Goal: Check status: Check status

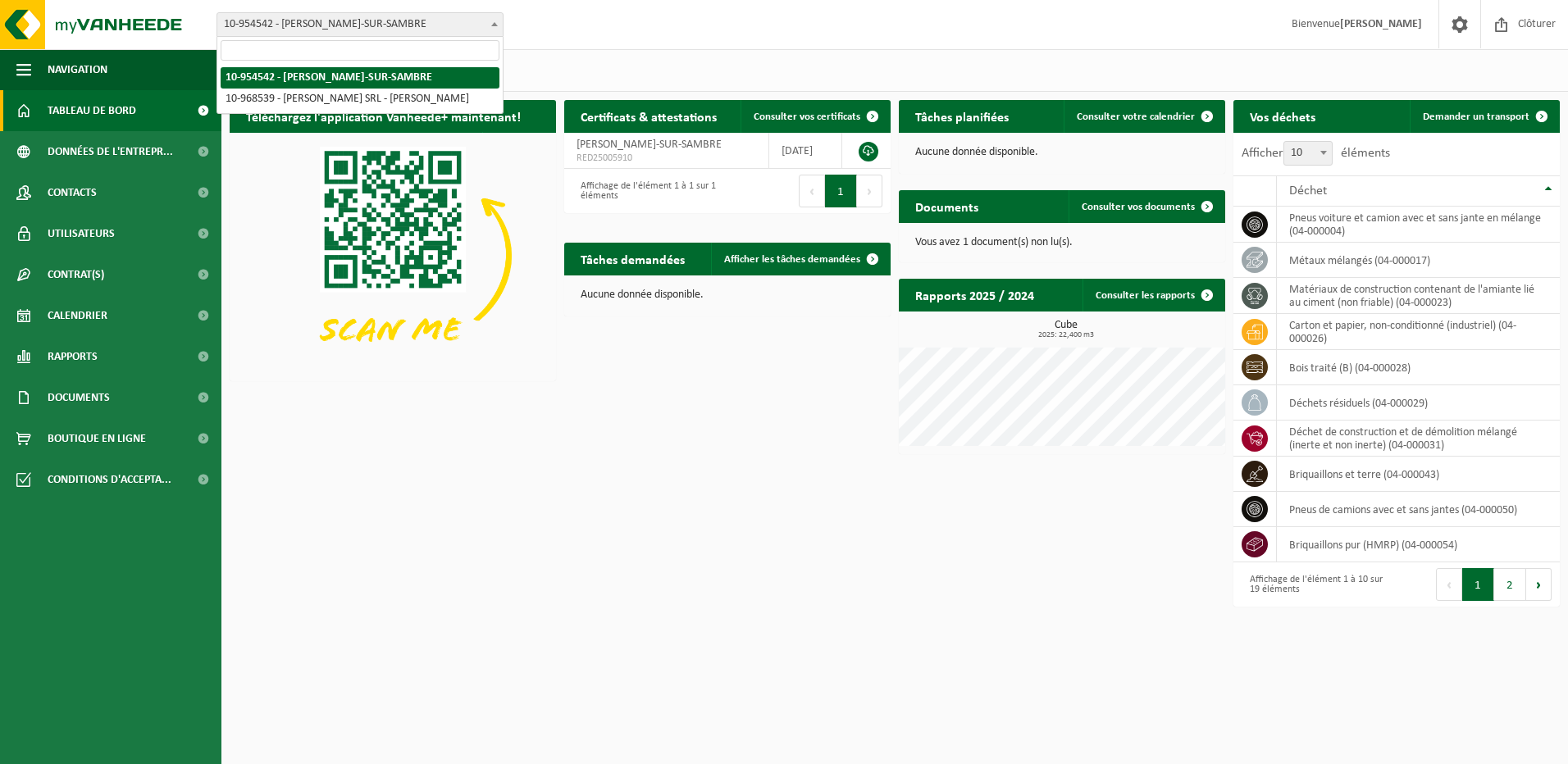
click at [496, 25] on b at bounding box center [495, 24] width 7 height 4
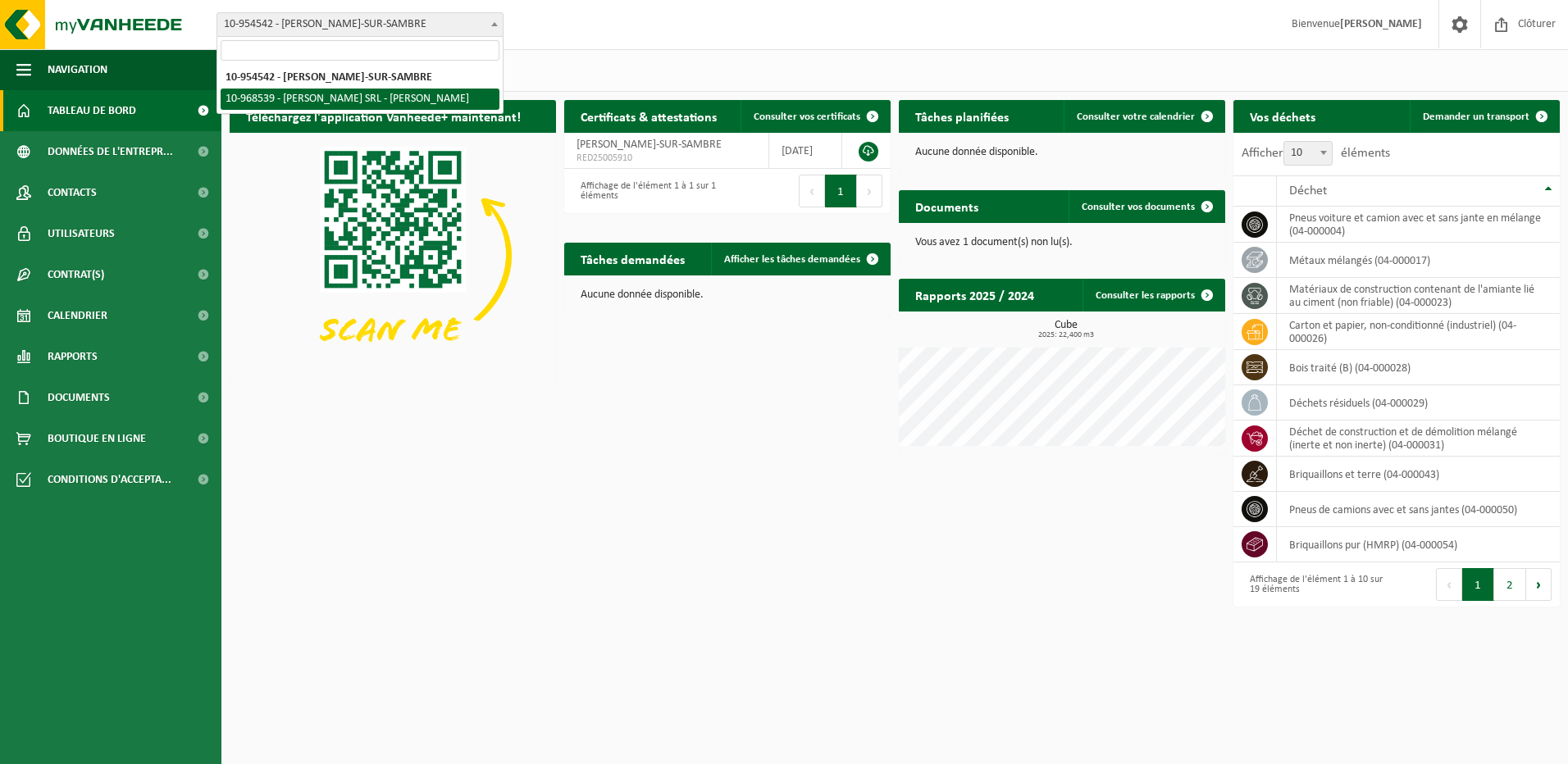
select select "154336"
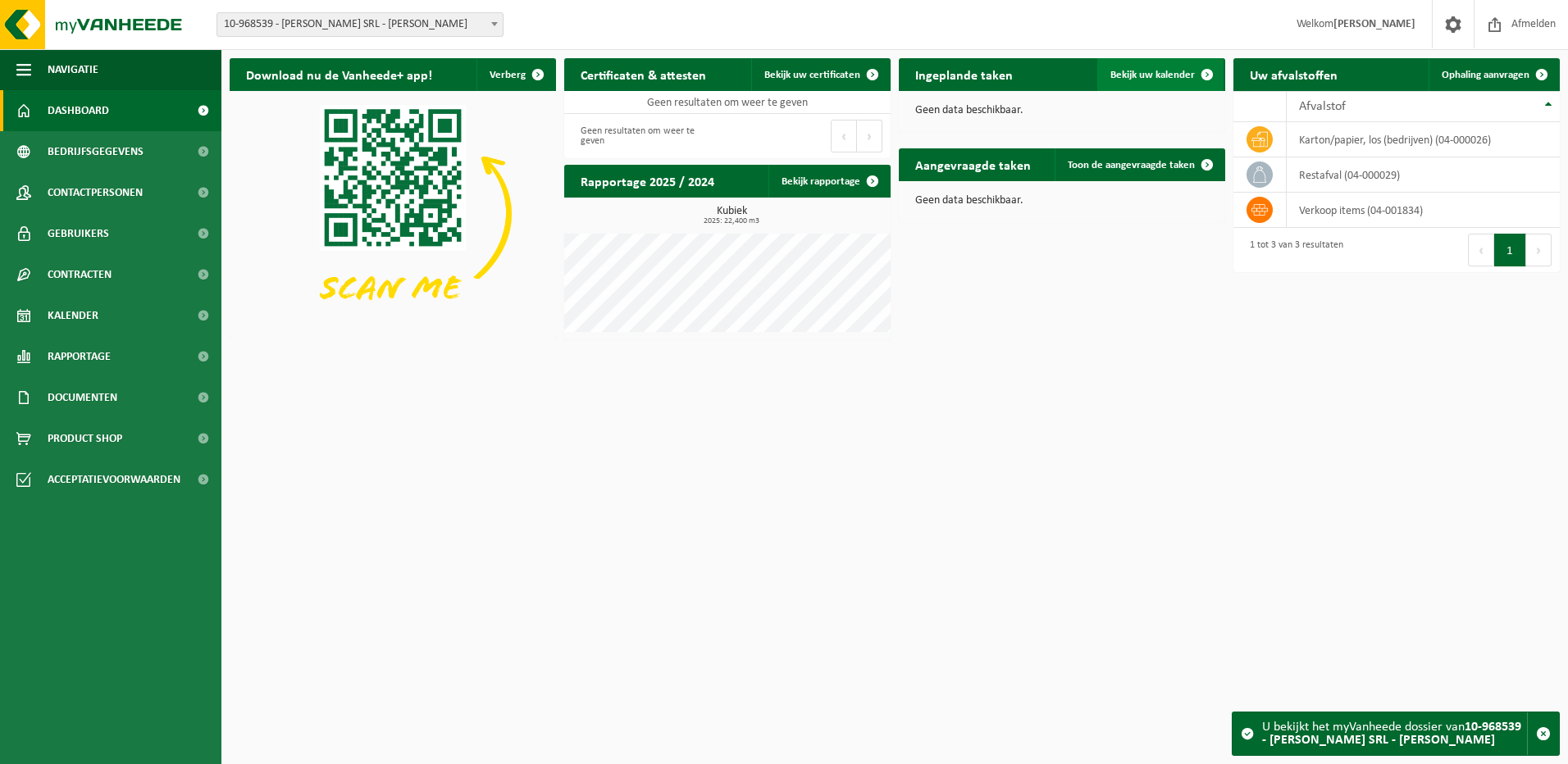
click at [1161, 73] on span "Bekijk uw kalender" at bounding box center [1153, 75] width 84 height 11
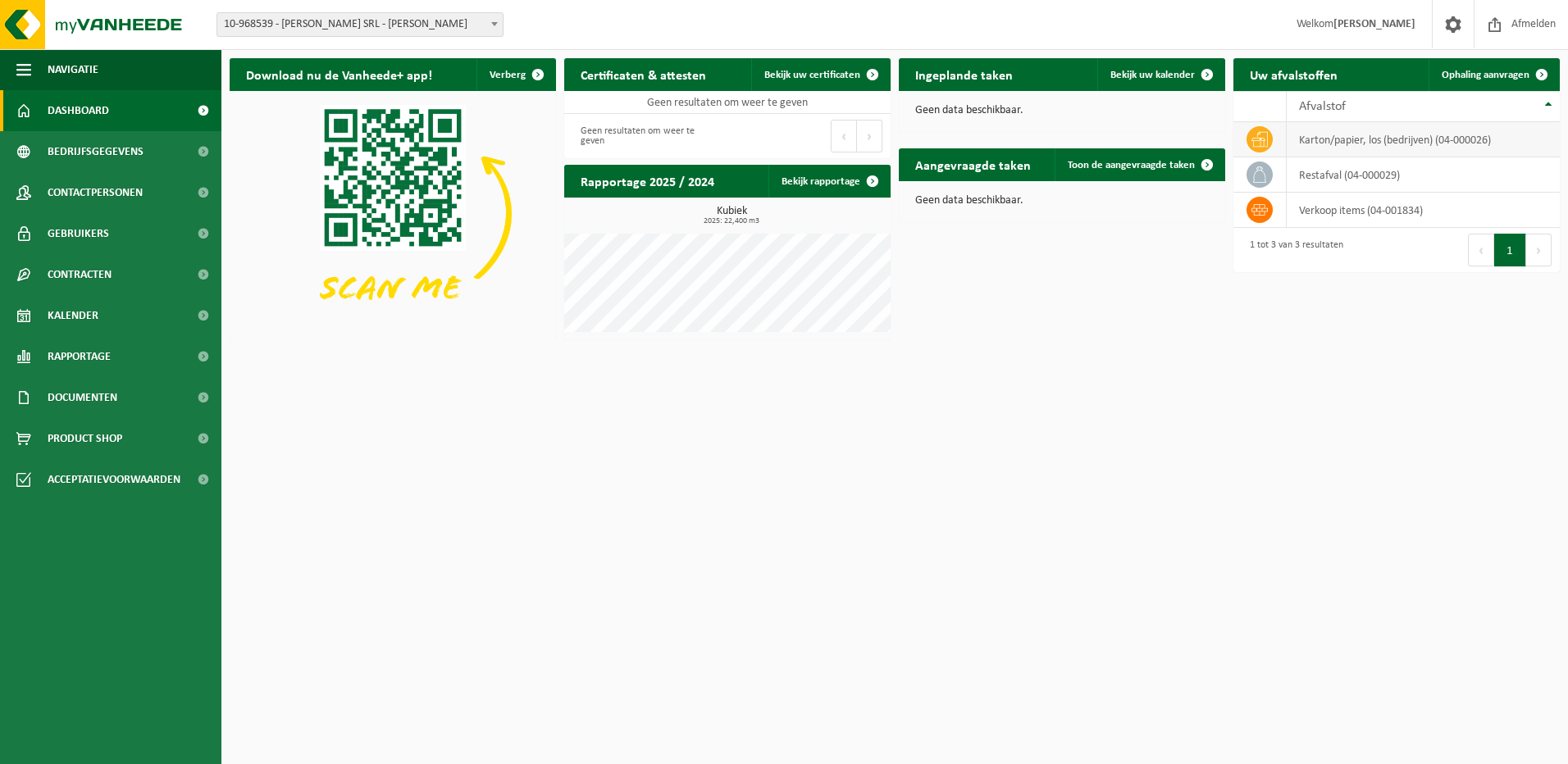
click at [1262, 137] on icon at bounding box center [1260, 139] width 16 height 16
click at [1348, 143] on td "karton/papier, los (bedrijven) (04-000026)" at bounding box center [1423, 139] width 273 height 35
click at [1257, 140] on icon at bounding box center [1260, 139] width 16 height 16
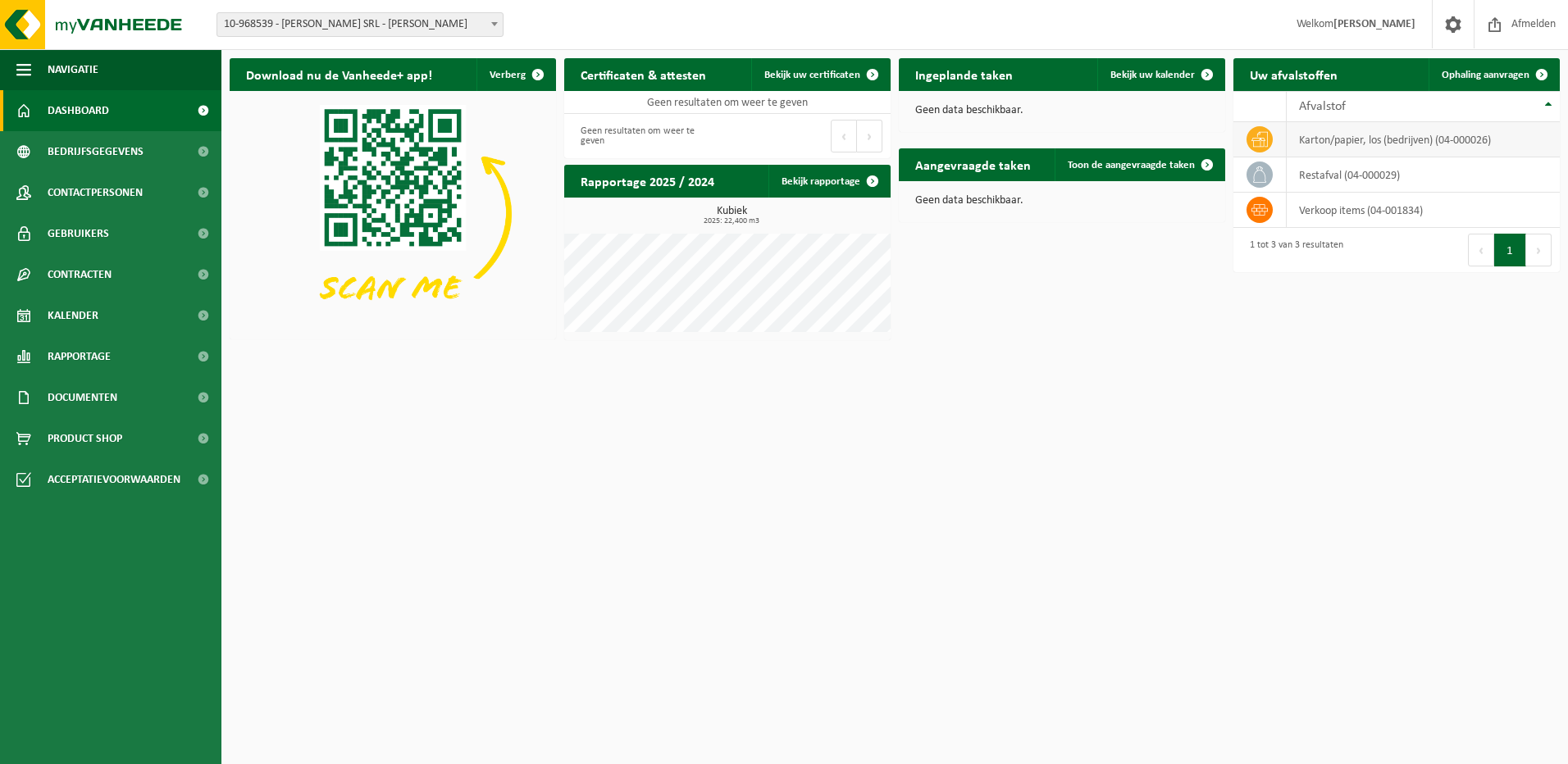
click at [1448, 135] on td "karton/papier, los (bedrijven) (04-000026)" at bounding box center [1423, 139] width 273 height 35
click at [1167, 334] on div "Download nu de Vanheede+ app! Verberg Certificaten & attesten Bekijk uw certifi…" at bounding box center [894, 199] width 1338 height 298
